Goal: Check status: Check status

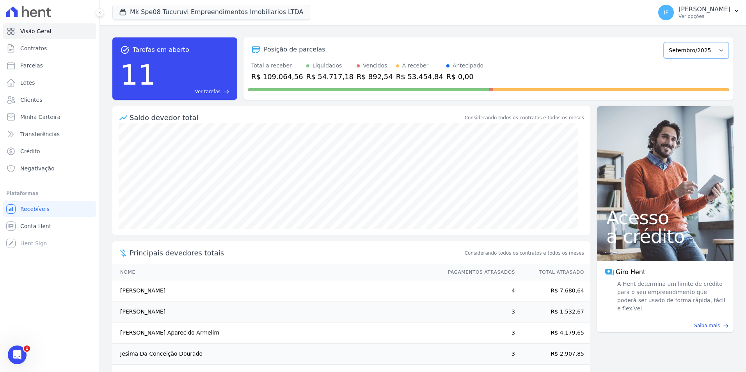
click at [683, 50] on select "Janeiro/2025 Fevereiro/2025 Março/2025 Abril/2025 Maio/2025 Junho/2025 Julho/20…" at bounding box center [696, 50] width 65 height 16
click at [679, 19] on p "Ver opções" at bounding box center [705, 16] width 52 height 6
